Goal: Task Accomplishment & Management: Complete application form

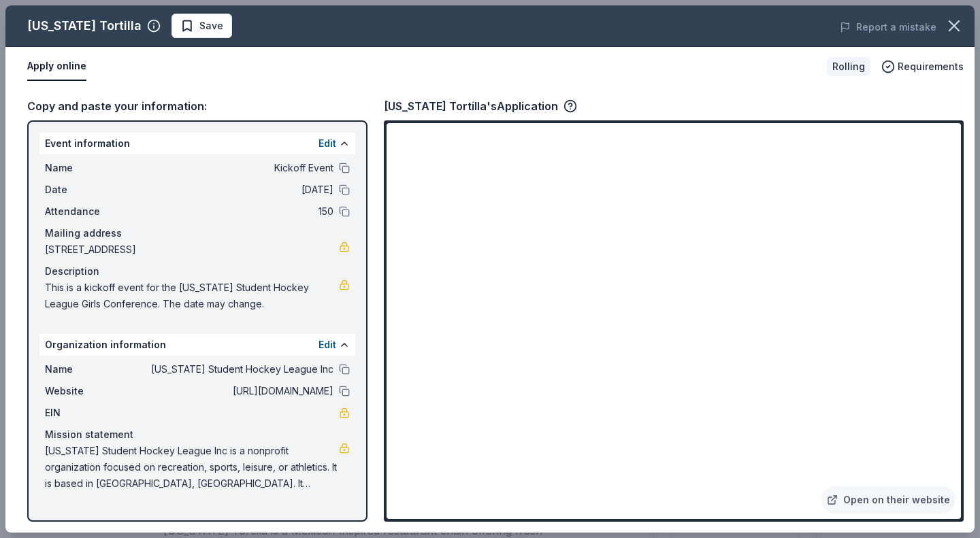
scroll to position [385, 0]
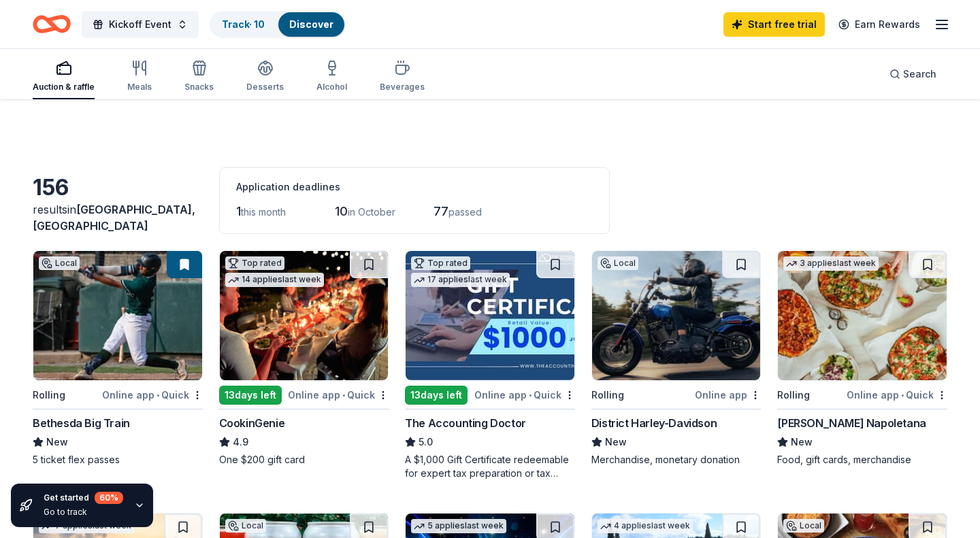
scroll to position [922, 0]
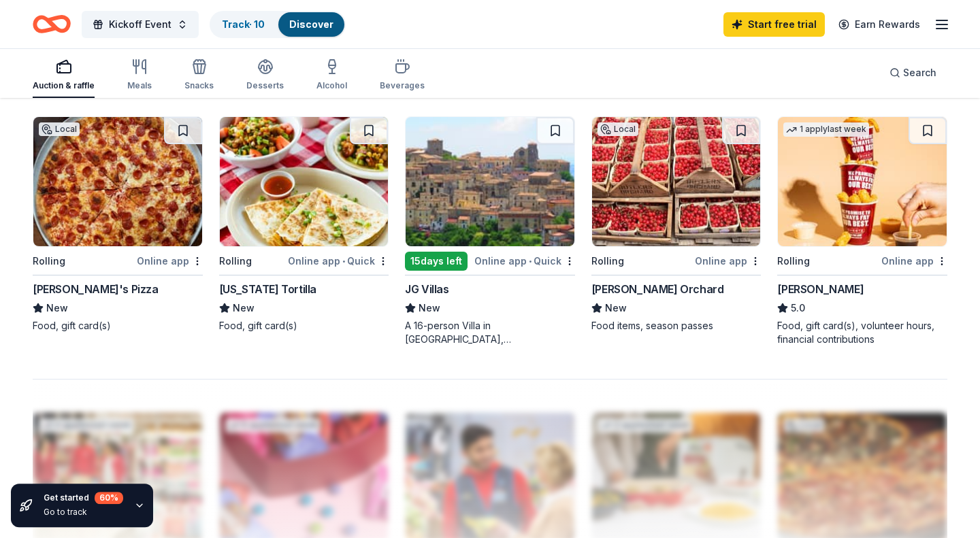
click at [337, 261] on div "Online app • Quick" at bounding box center [338, 260] width 101 height 17
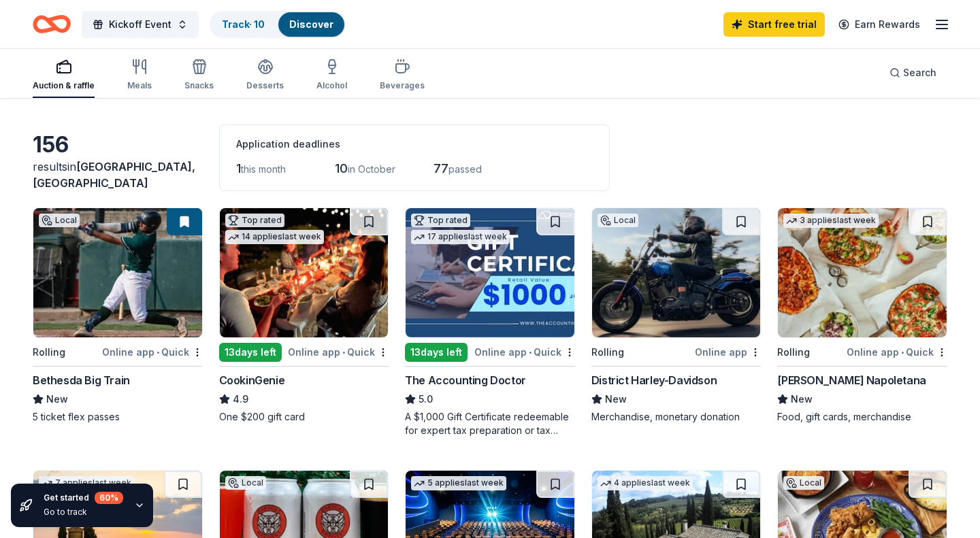
scroll to position [54, 0]
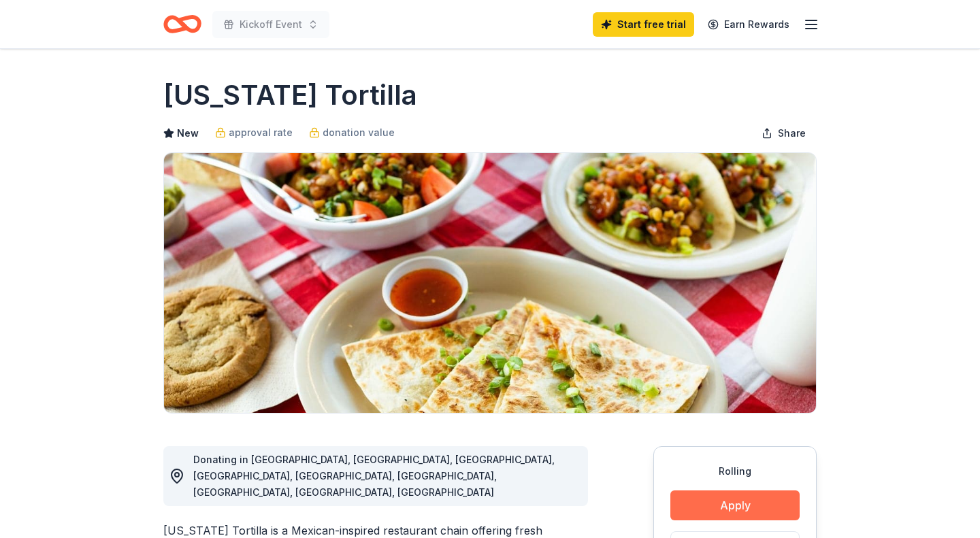
click at [715, 513] on button "Apply" at bounding box center [734, 506] width 129 height 30
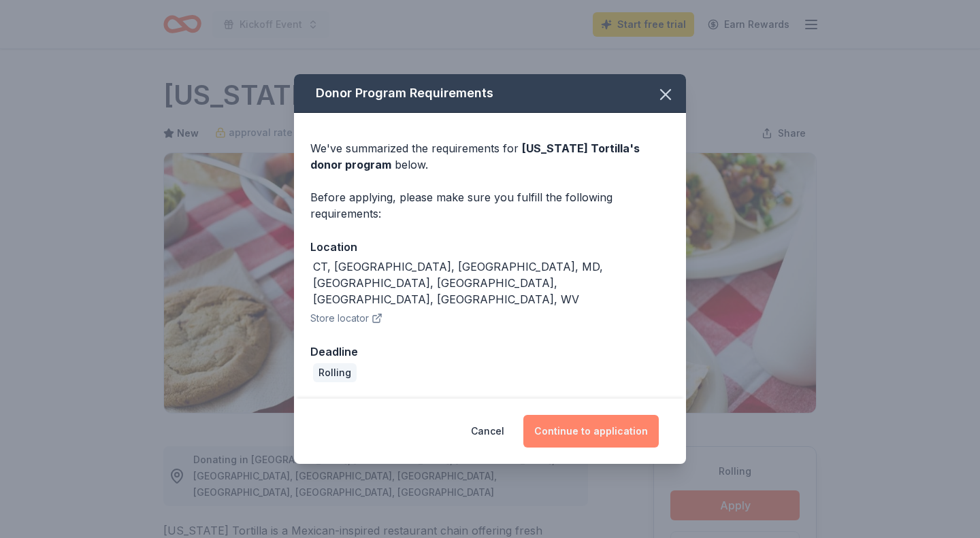
click at [618, 420] on button "Continue to application" at bounding box center [590, 431] width 135 height 33
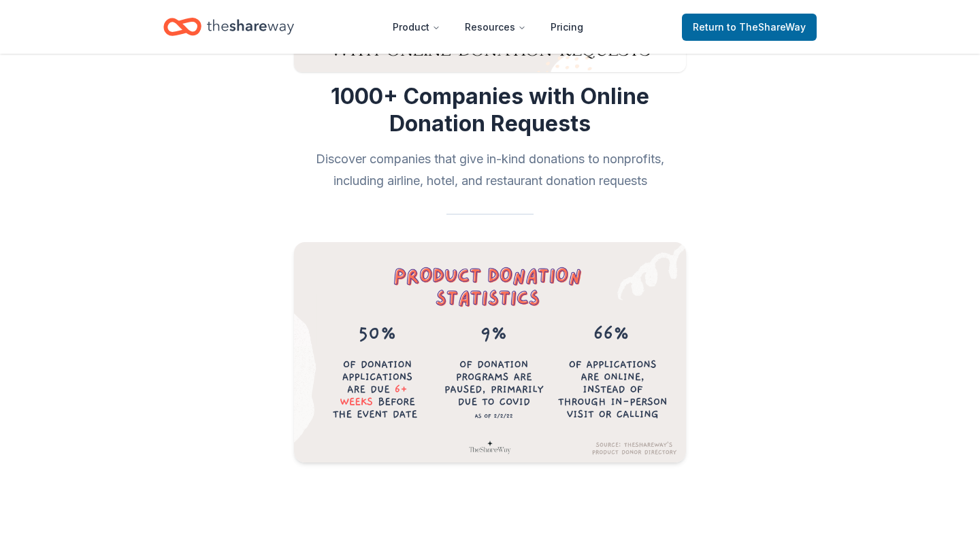
scroll to position [264, 0]
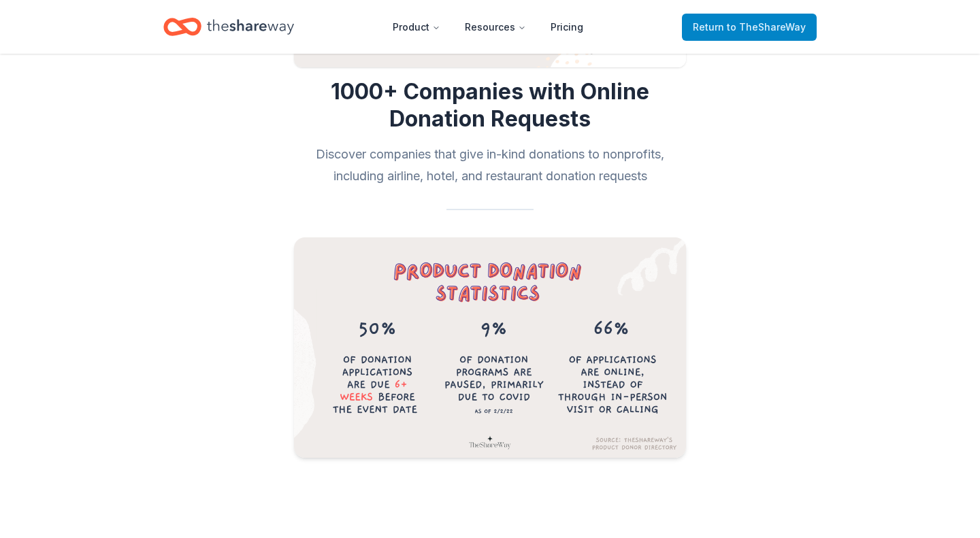
click at [726, 28] on span "Return to TheShareWay" at bounding box center [749, 27] width 113 height 16
click at [754, 31] on span "to TheShareWay" at bounding box center [766, 27] width 79 height 12
click at [746, 28] on span "to TheShareWay" at bounding box center [766, 27] width 79 height 12
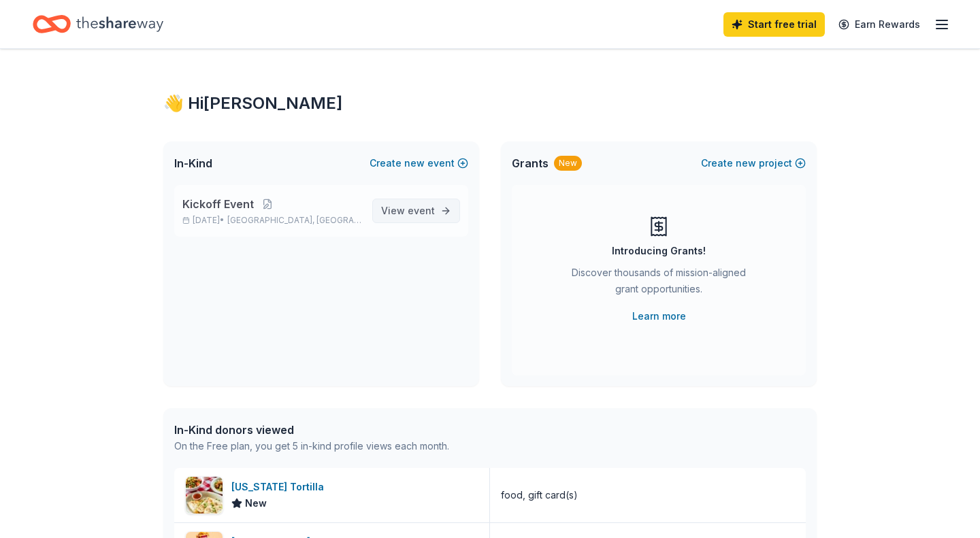
click at [417, 205] on span "event" at bounding box center [421, 211] width 27 height 12
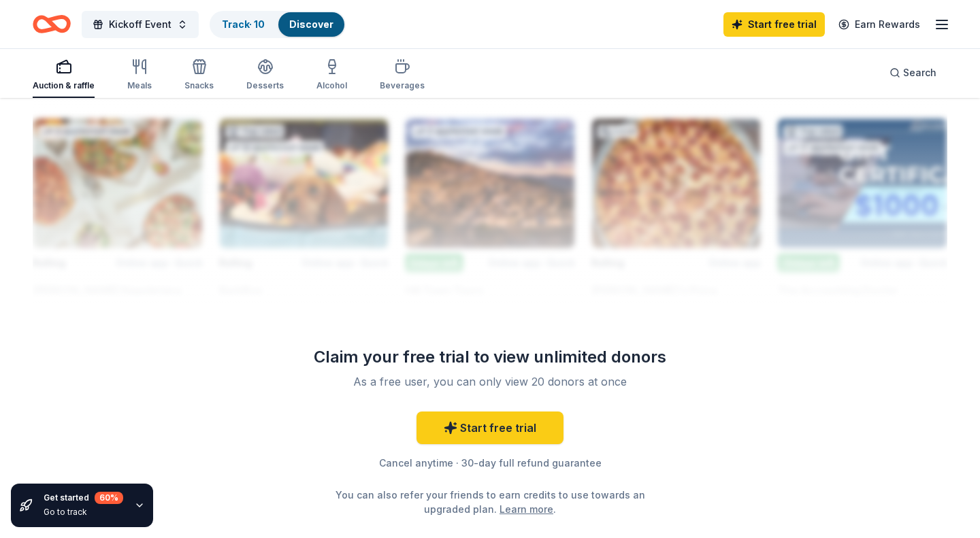
scroll to position [1194, 0]
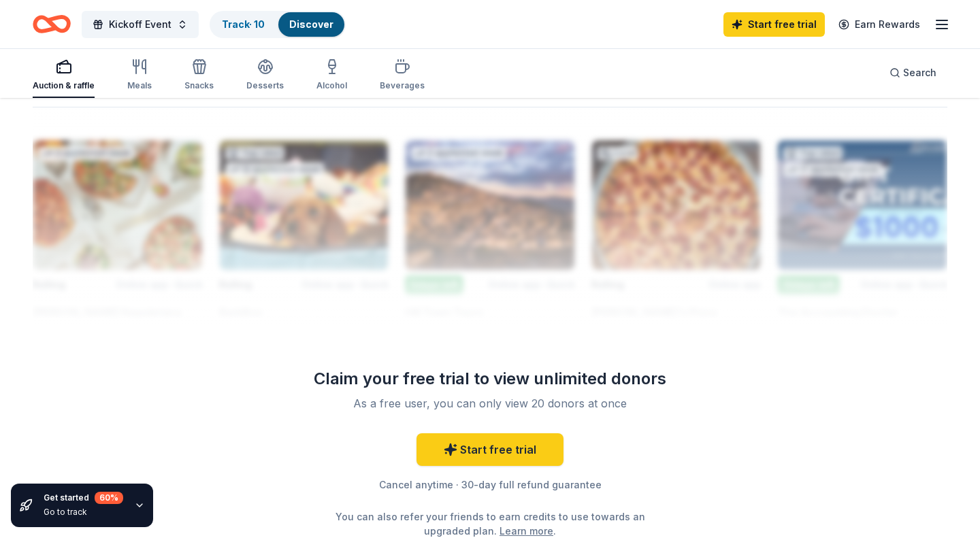
click at [455, 231] on div at bounding box center [490, 216] width 914 height 218
click at [142, 70] on icon "button" at bounding box center [139, 67] width 16 height 16
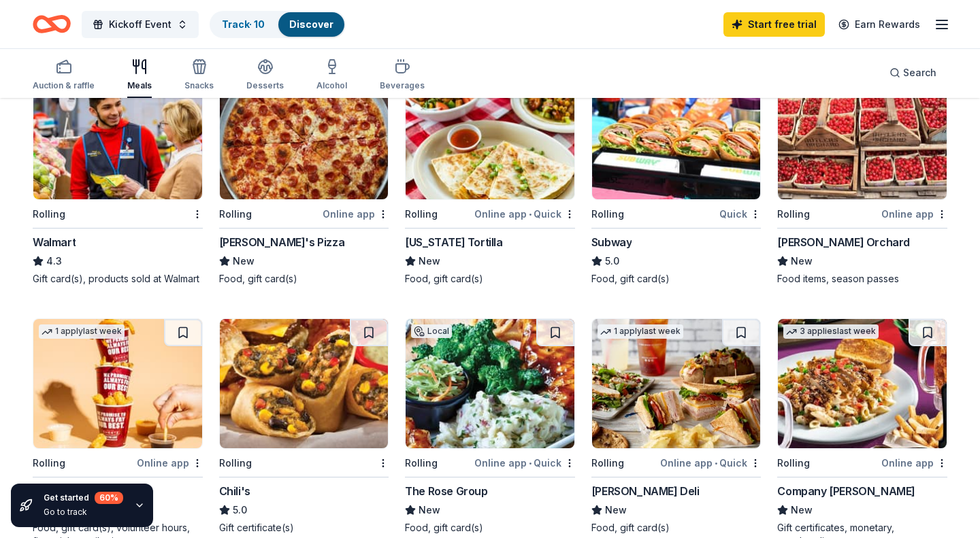
scroll to position [445, 0]
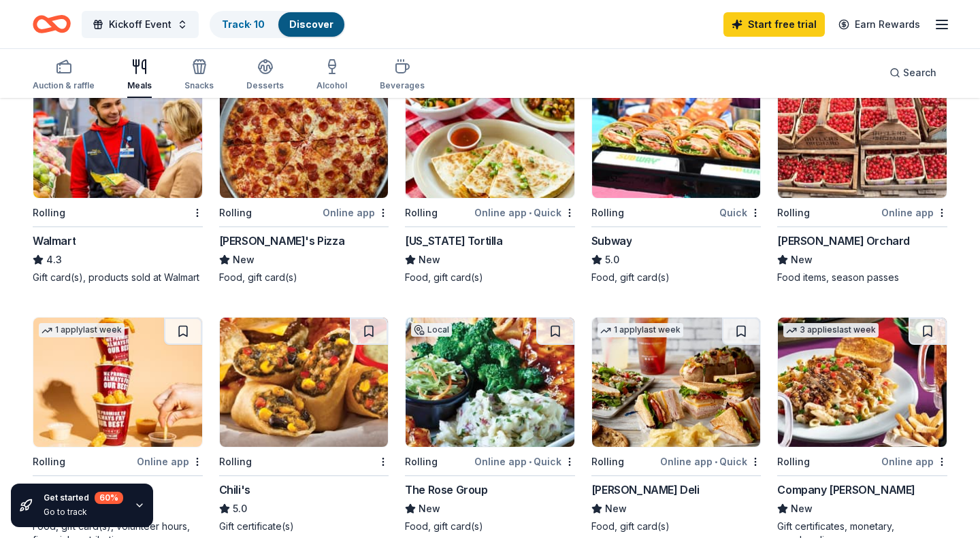
click at [627, 216] on div "Rolling" at bounding box center [654, 212] width 126 height 17
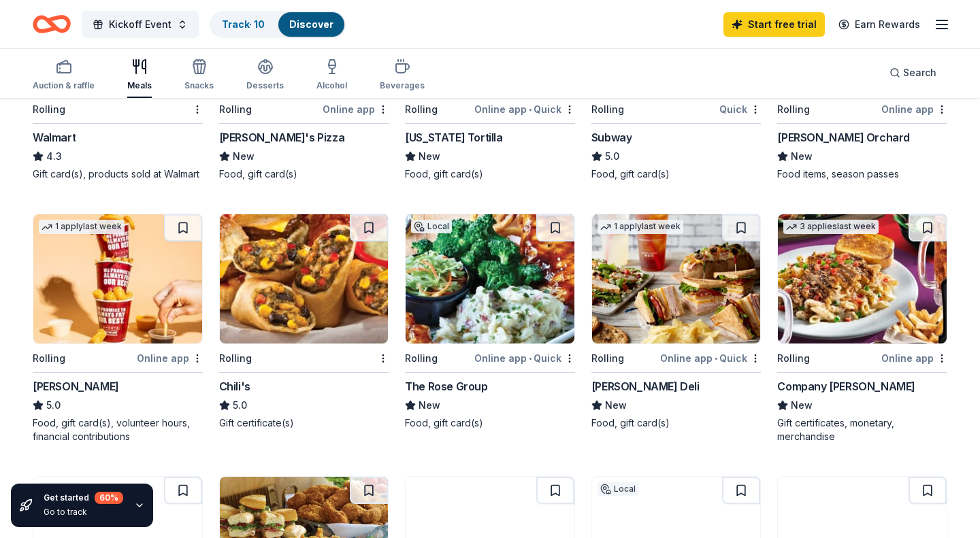
scroll to position [558, 0]
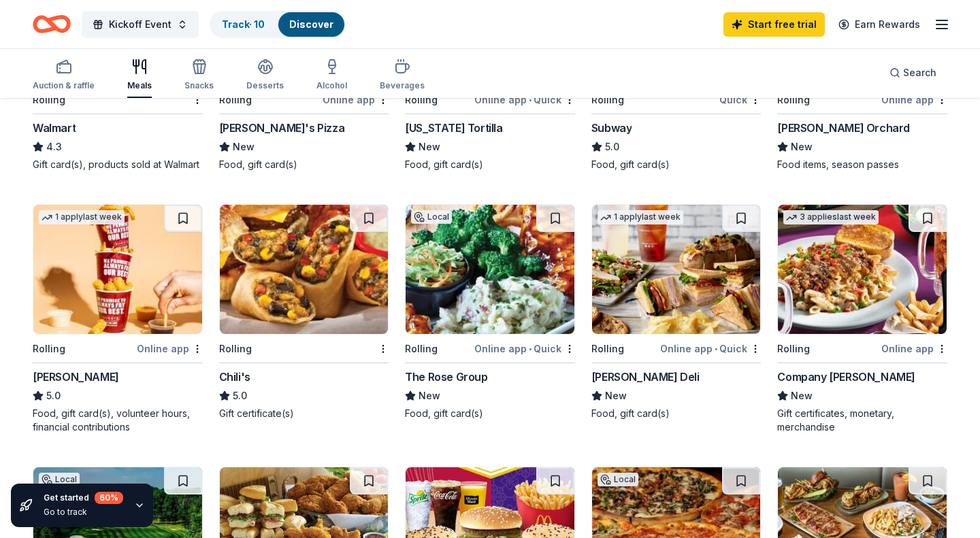
click at [298, 313] on img at bounding box center [304, 269] width 169 height 129
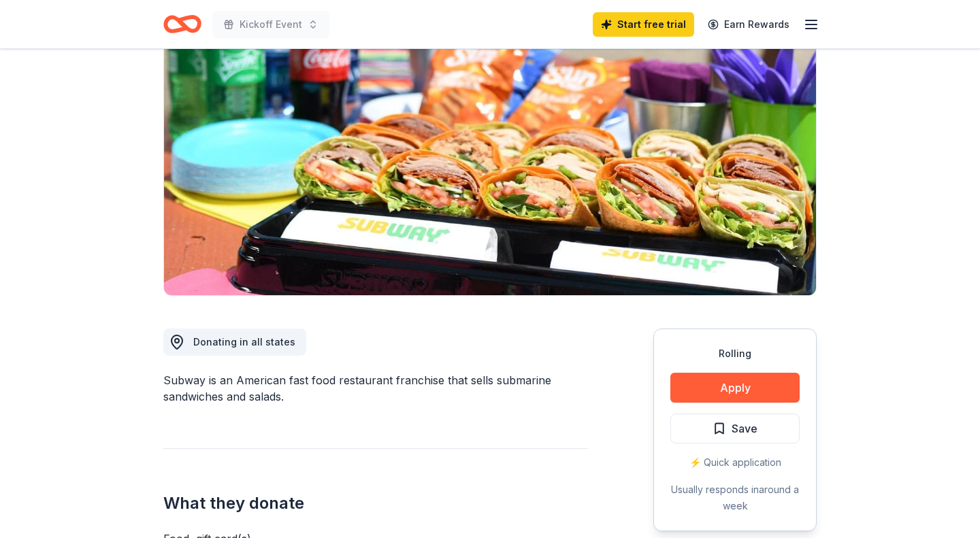
scroll to position [121, 0]
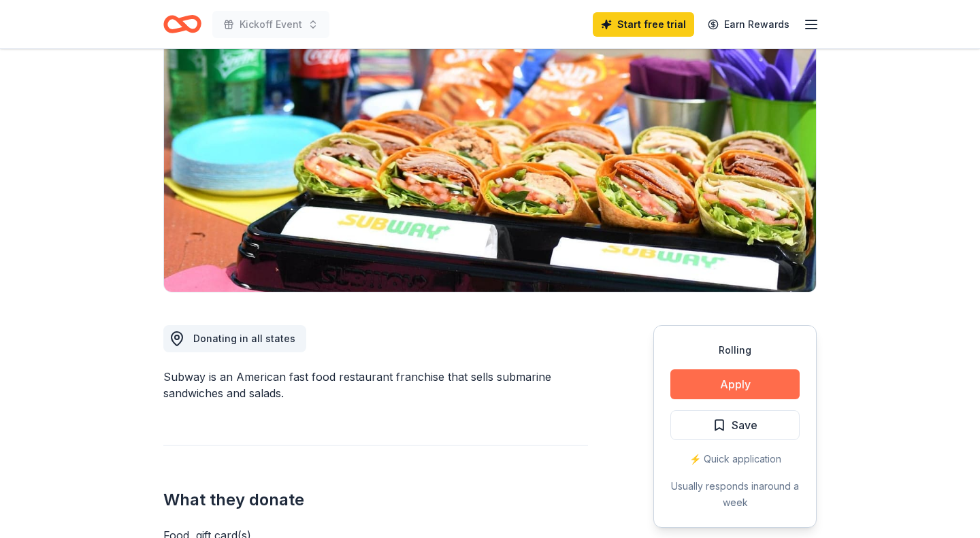
click at [725, 383] on button "Apply" at bounding box center [734, 384] width 129 height 30
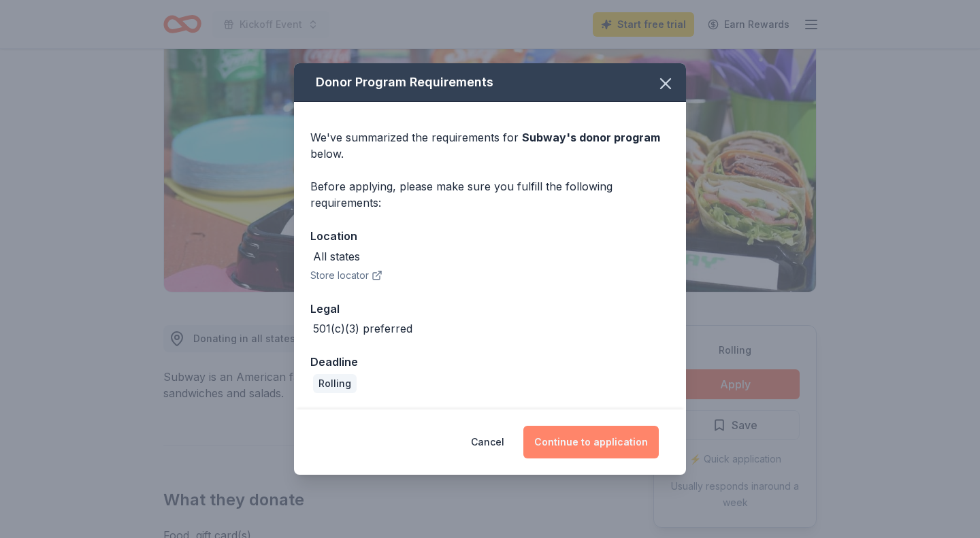
click at [601, 440] on button "Continue to application" at bounding box center [590, 442] width 135 height 33
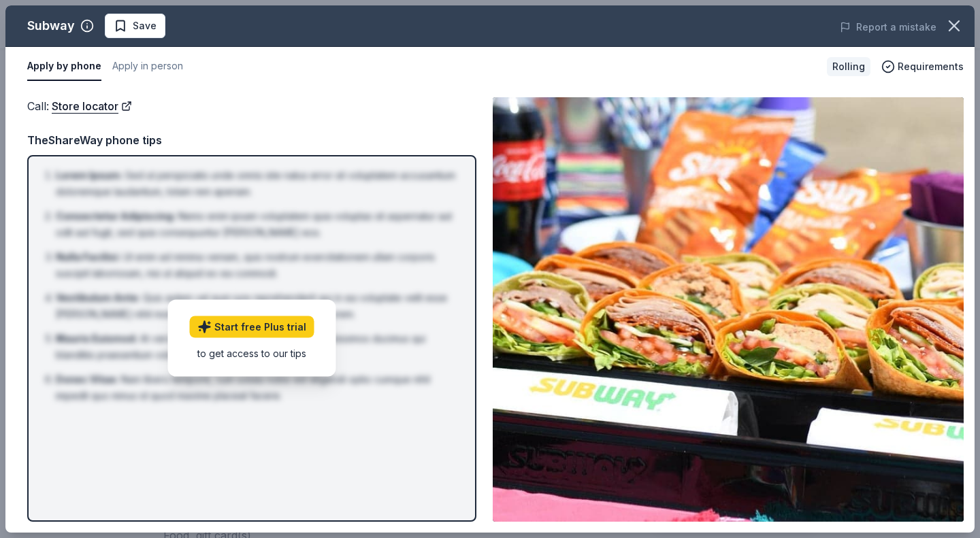
click at [365, 280] on li "Nulla Facilisi : Ut enim ad minima veniam, quis nostrum exercitationem ullam co…" at bounding box center [256, 265] width 400 height 33
click at [354, 257] on li "Nulla Facilisi : Ut enim ad minima veniam, quis nostrum exercitationem ullam co…" at bounding box center [256, 265] width 400 height 33
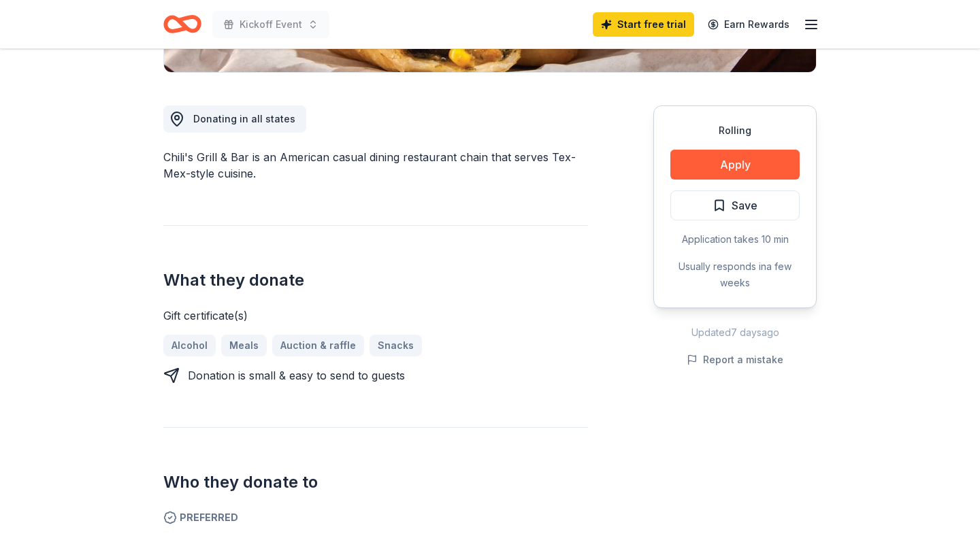
scroll to position [351, 0]
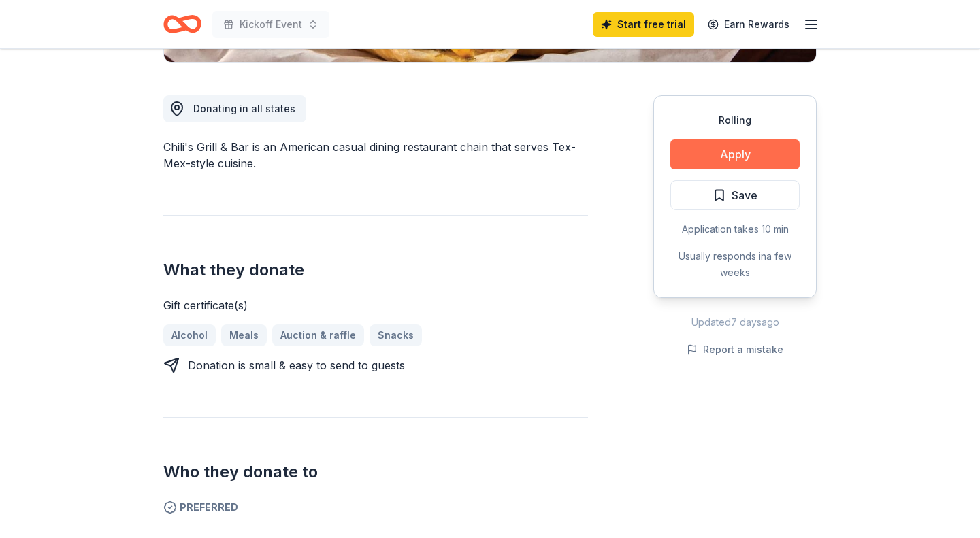
click at [733, 155] on button "Apply" at bounding box center [734, 154] width 129 height 30
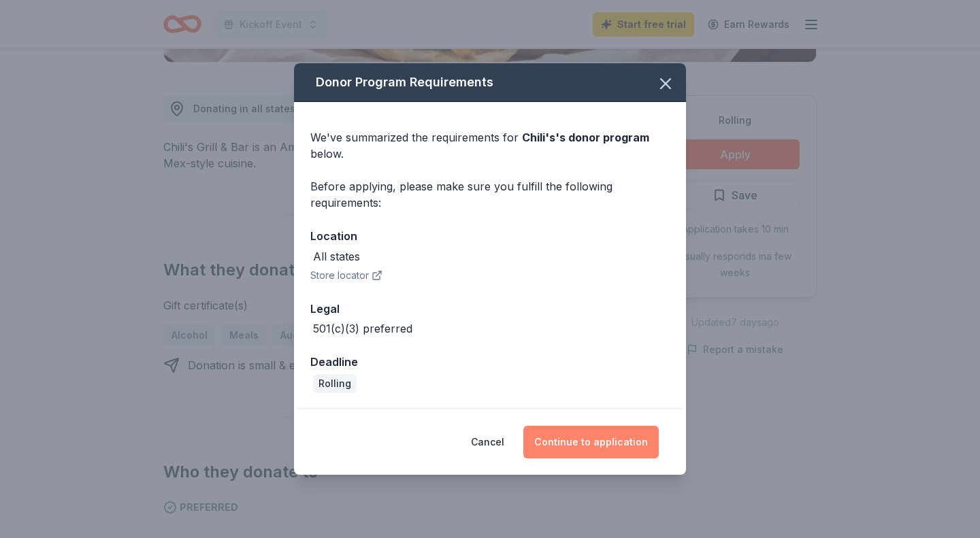
click at [596, 444] on button "Continue to application" at bounding box center [590, 442] width 135 height 33
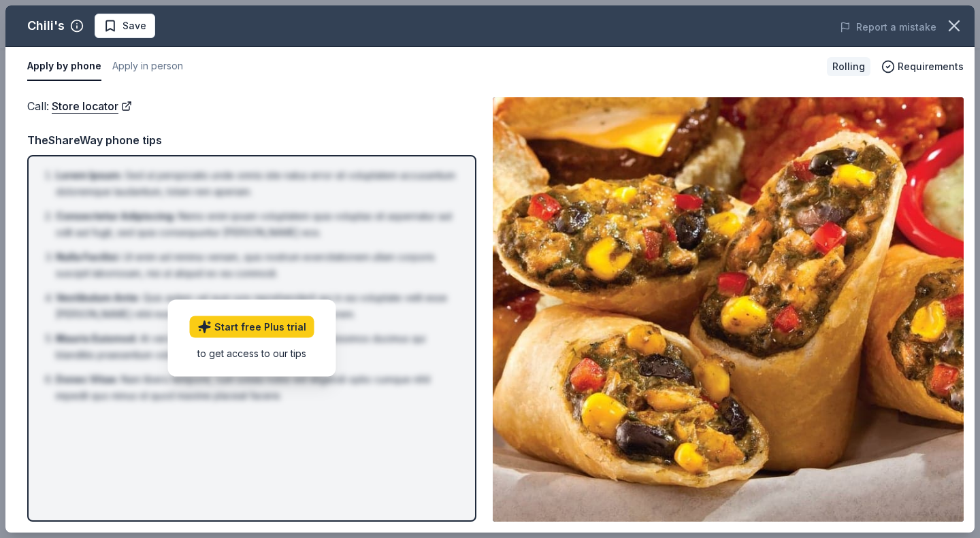
click at [608, 82] on div "Apply by phone Apply in person Rolling Requirements" at bounding box center [489, 66] width 969 height 39
click at [166, 67] on button "Apply in person" at bounding box center [147, 66] width 71 height 29
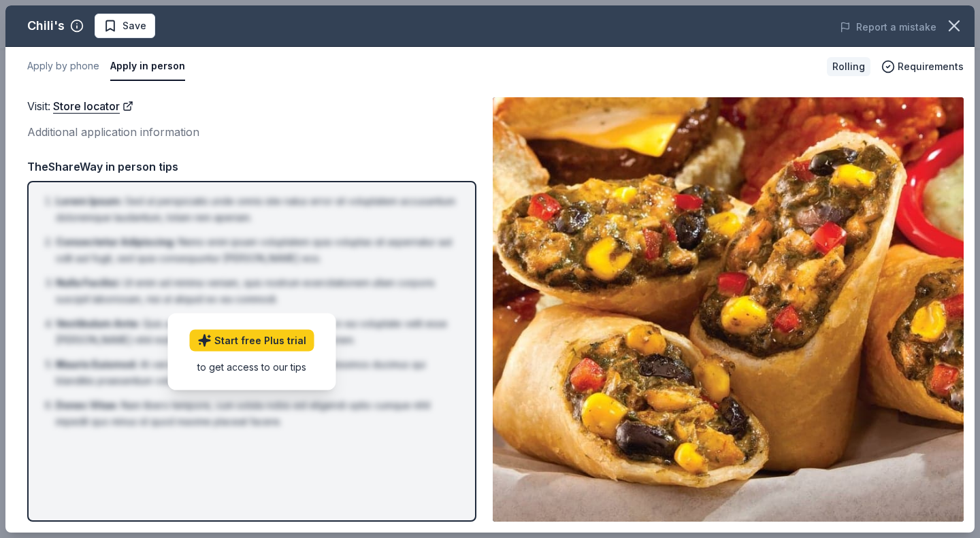
click at [138, 137] on div "Additional application information" at bounding box center [251, 132] width 449 height 18
click at [953, 27] on icon "button" at bounding box center [954, 26] width 10 height 10
